Goal: Task Accomplishment & Management: Manage account settings

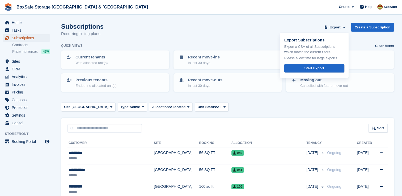
click at [38, 35] on span "Subscriptions" at bounding box center [28, 37] width 32 height 7
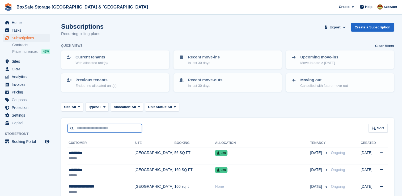
click at [99, 128] on input "text" at bounding box center [104, 128] width 74 height 9
type input "*****"
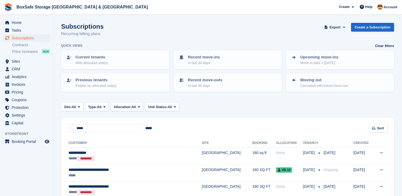
scroll to position [28, 0]
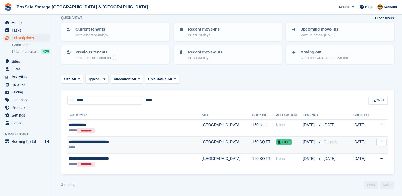
click at [276, 142] on span "VB 10" at bounding box center [284, 141] width 16 height 5
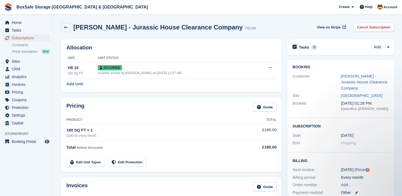
click at [31, 39] on span "Subscriptions" at bounding box center [28, 37] width 32 height 7
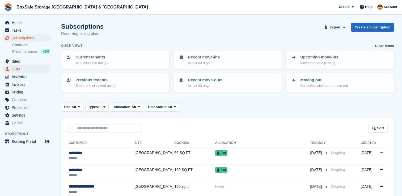
click at [22, 70] on span "CRM" at bounding box center [28, 68] width 32 height 7
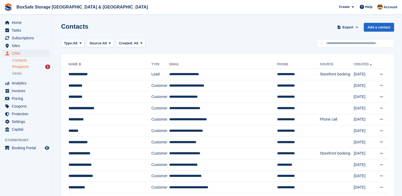
click at [23, 69] on span "Prospects" at bounding box center [20, 66] width 16 height 5
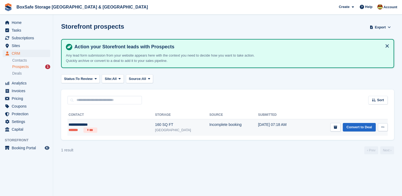
click at [209, 134] on td "Incomplete booking" at bounding box center [233, 127] width 49 height 16
